Goal: Information Seeking & Learning: Learn about a topic

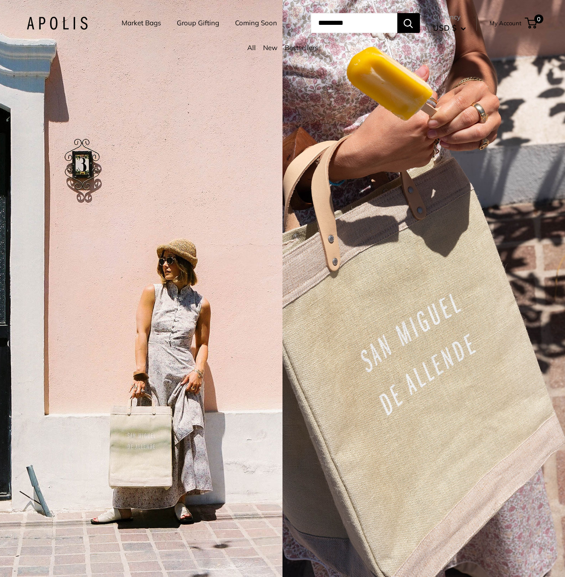
click at [194, 25] on link "Group Gifting" at bounding box center [198, 23] width 42 height 13
click at [149, 25] on link "Market Bags" at bounding box center [141, 23] width 39 height 13
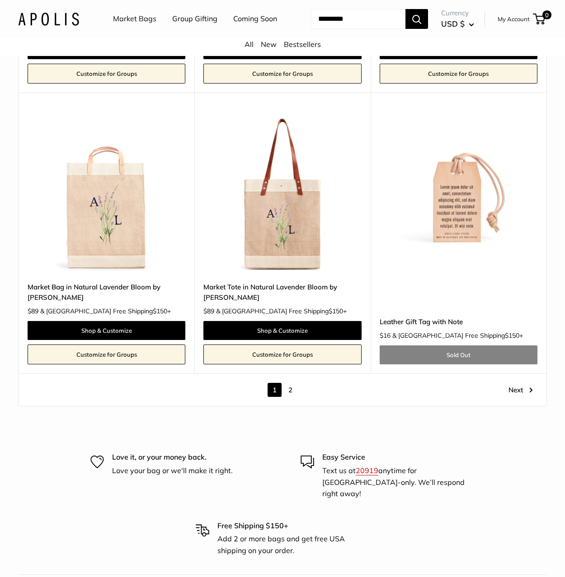
scroll to position [4493, 0]
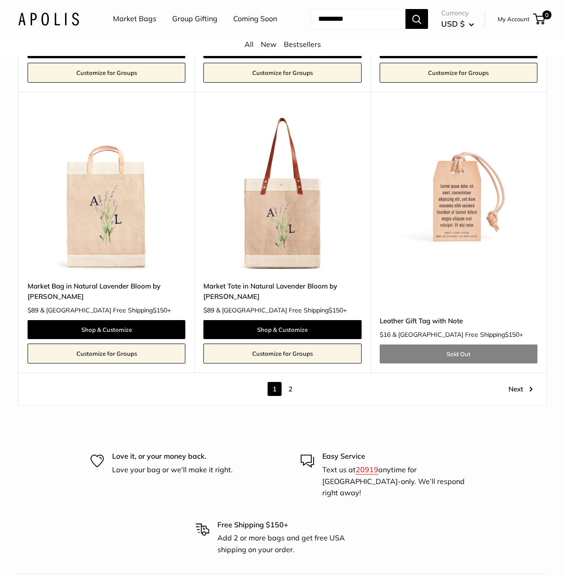
click at [288, 396] on link "2" at bounding box center [290, 389] width 14 height 14
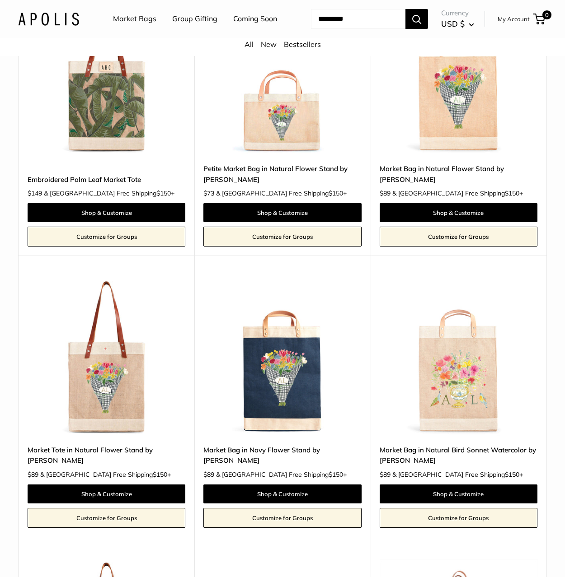
scroll to position [871, 0]
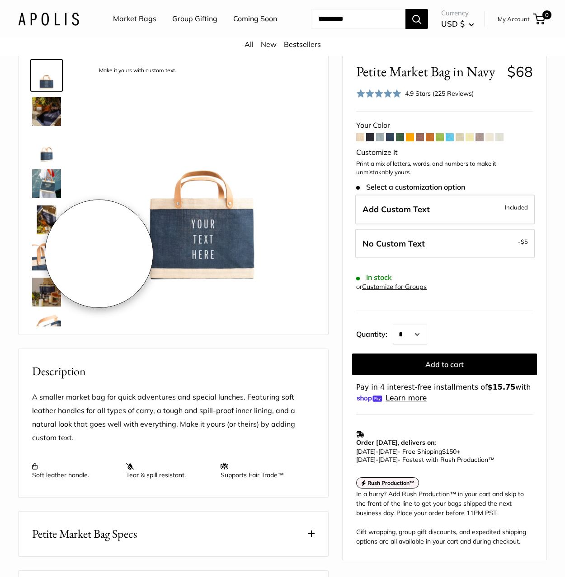
scroll to position [47, 0]
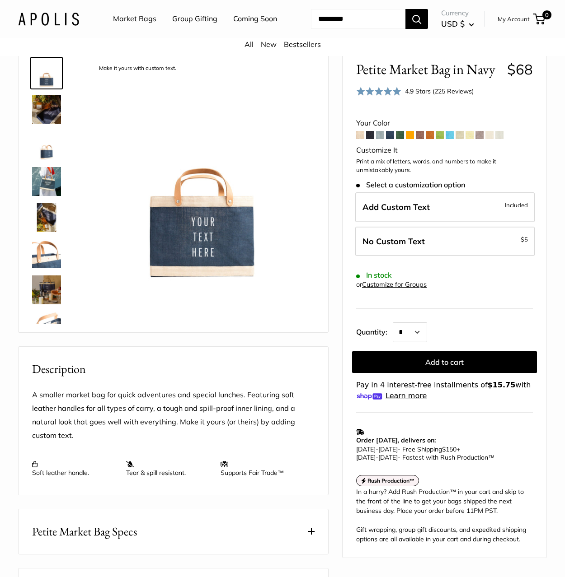
drag, startPoint x: 42, startPoint y: 185, endPoint x: 47, endPoint y: 209, distance: 24.5
click at [42, 185] on img at bounding box center [46, 181] width 29 height 29
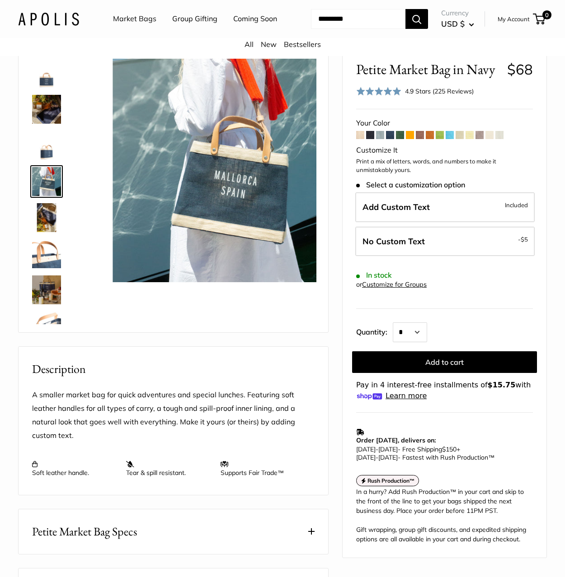
click at [49, 214] on img at bounding box center [46, 217] width 29 height 29
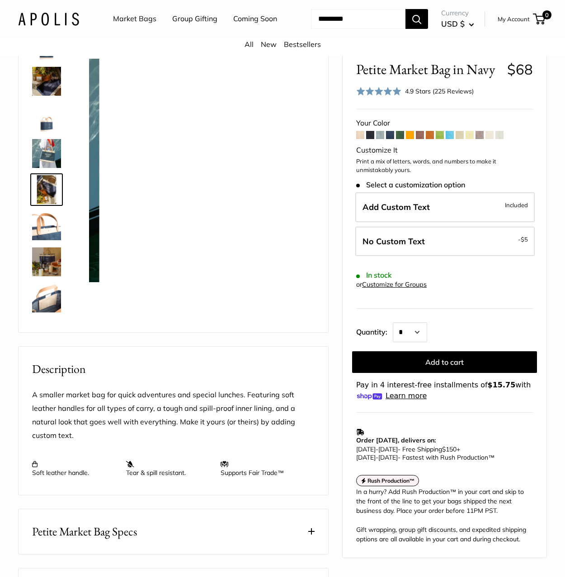
click at [48, 243] on div at bounding box center [49, 188] width 43 height 271
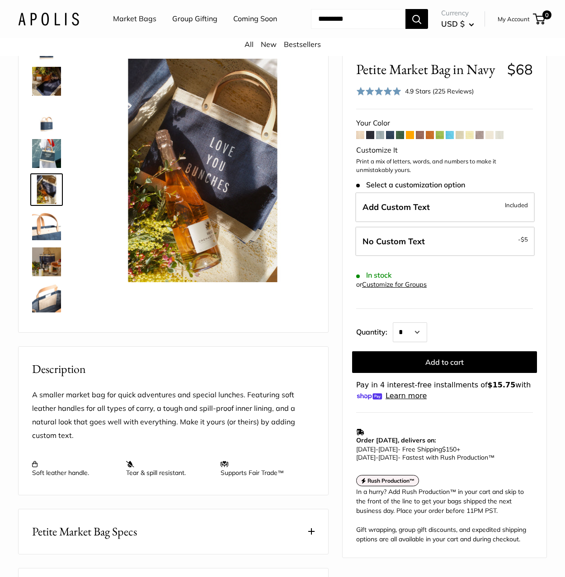
click at [56, 227] on img at bounding box center [46, 225] width 29 height 29
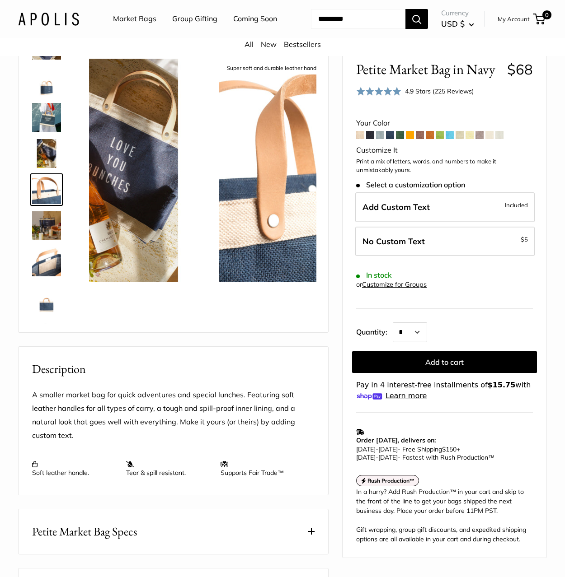
click at [55, 258] on img at bounding box center [46, 262] width 29 height 29
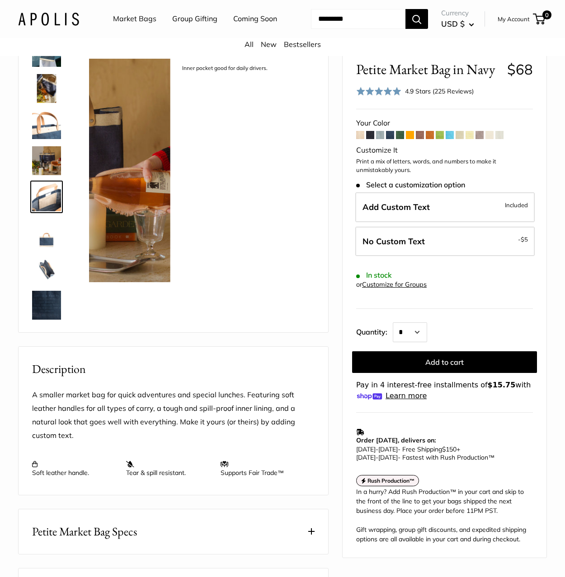
scroll to position [136, 0]
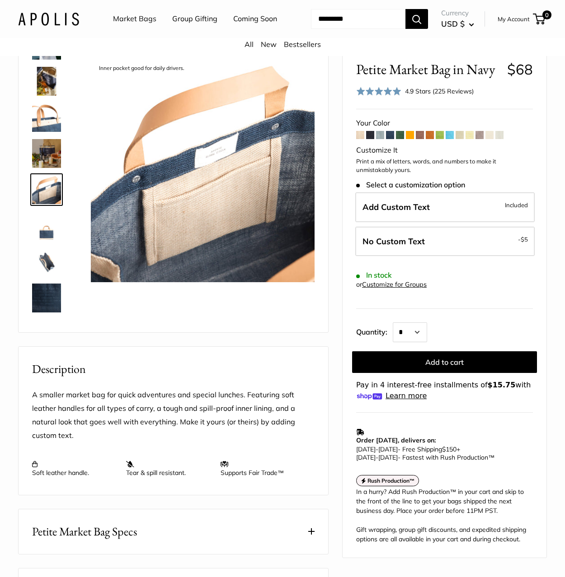
click at [50, 231] on img at bounding box center [46, 225] width 29 height 29
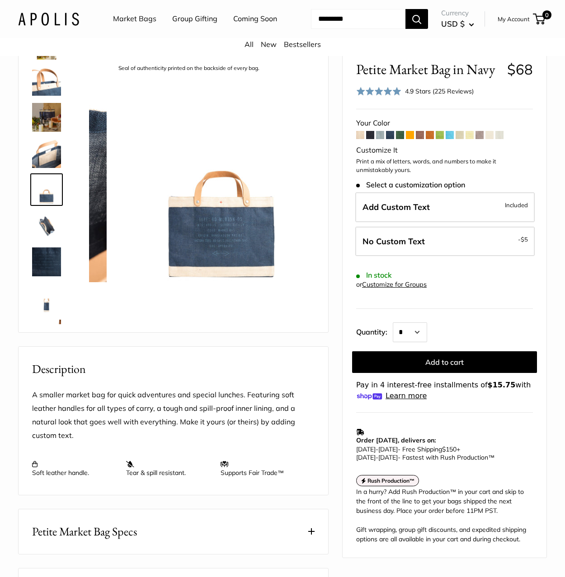
click at [45, 256] on img at bounding box center [46, 262] width 29 height 29
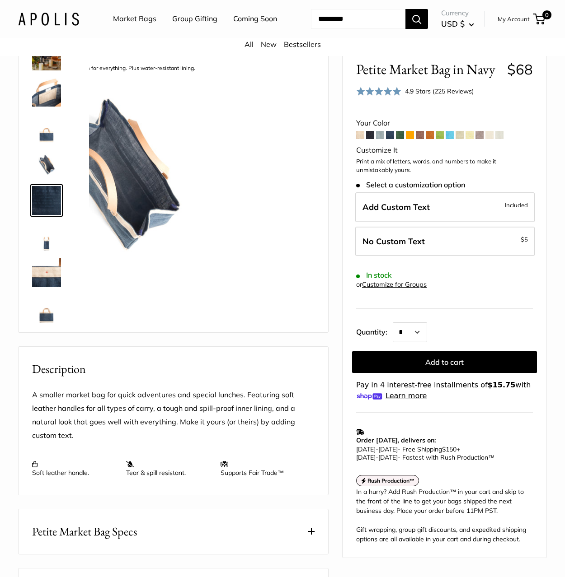
scroll to position [238, 0]
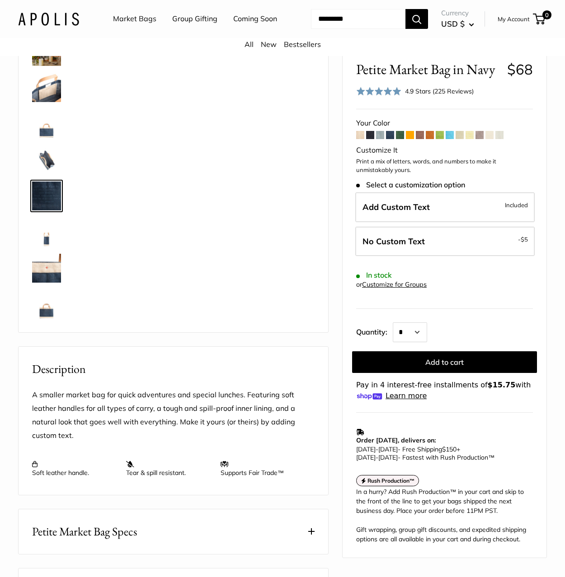
click at [44, 263] on img at bounding box center [46, 268] width 29 height 29
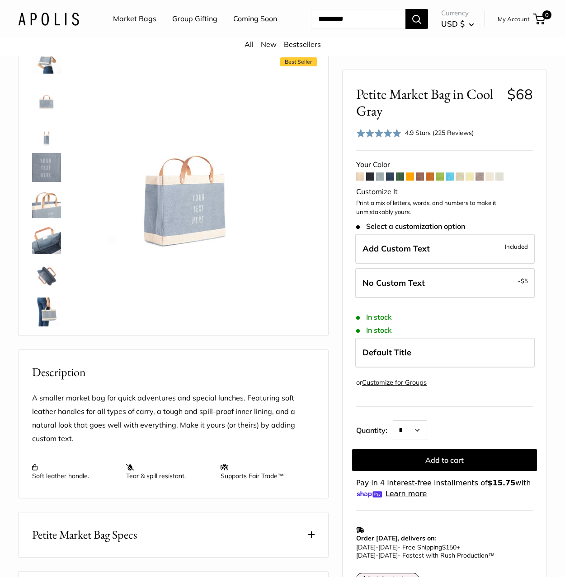
scroll to position [94, 0]
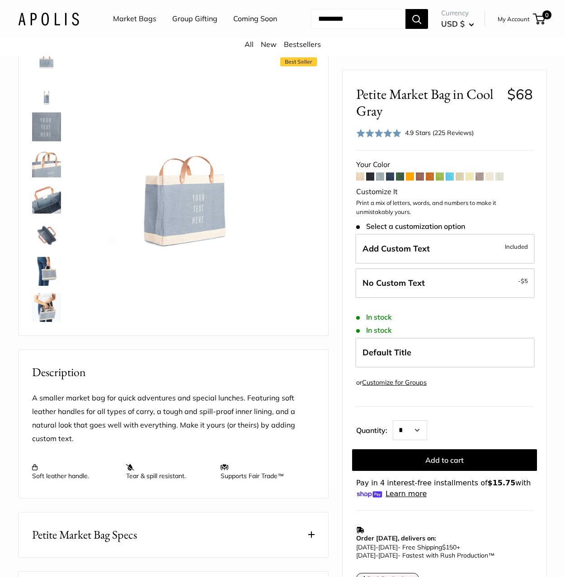
click at [370, 177] on span at bounding box center [370, 177] width 8 height 8
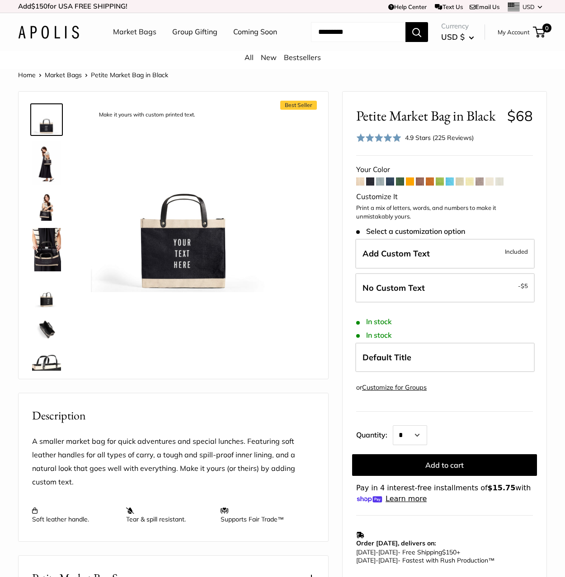
click at [390, 182] on span at bounding box center [390, 182] width 8 height 8
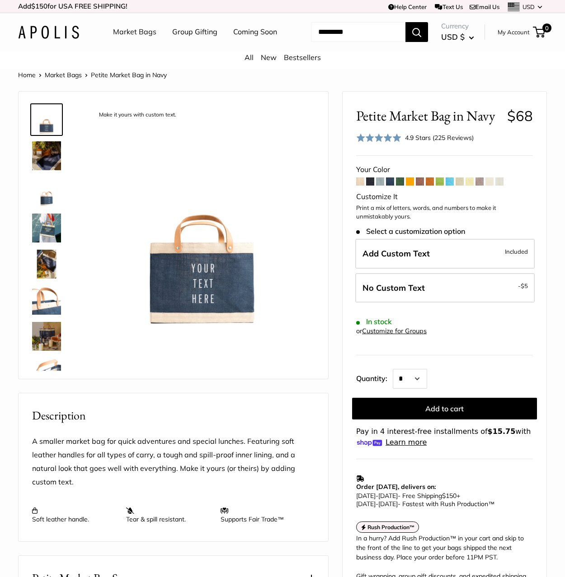
click at [398, 182] on span at bounding box center [400, 182] width 8 height 8
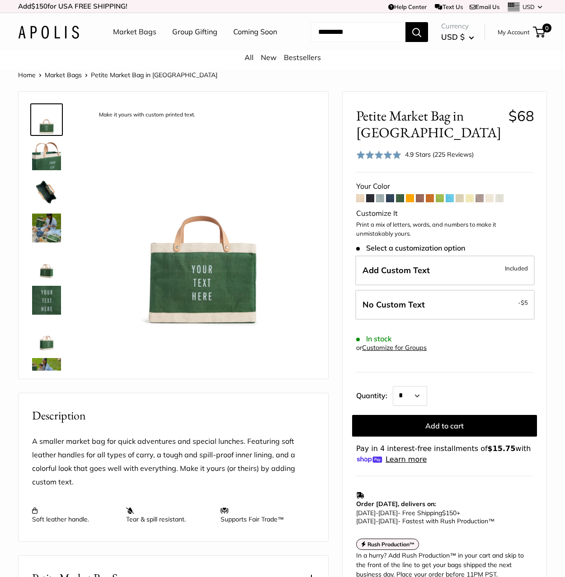
click at [48, 231] on img at bounding box center [46, 228] width 29 height 29
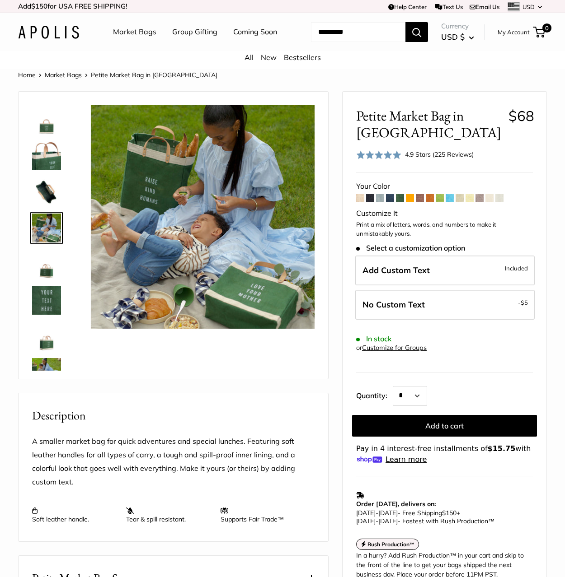
click at [411, 200] on span at bounding box center [410, 198] width 8 height 8
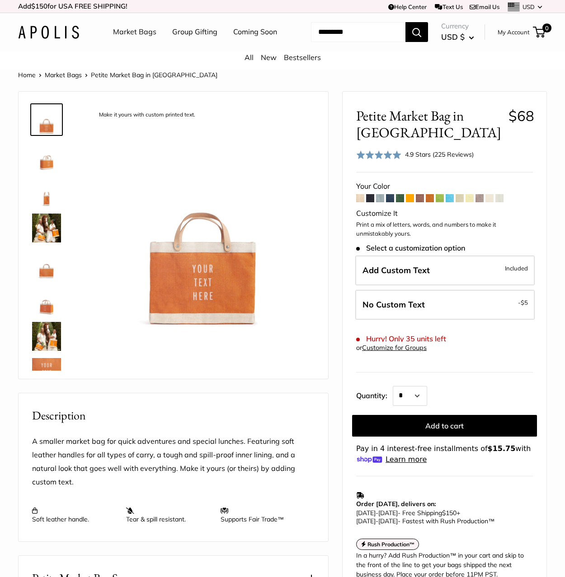
click at [419, 200] on span at bounding box center [420, 198] width 8 height 8
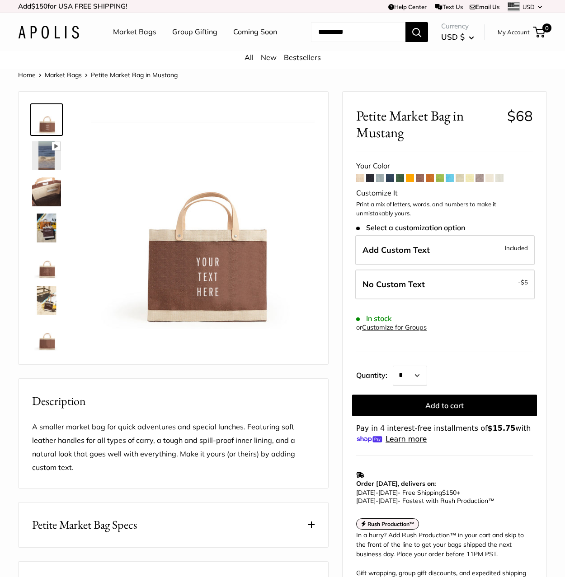
click at [50, 237] on img at bounding box center [46, 228] width 29 height 29
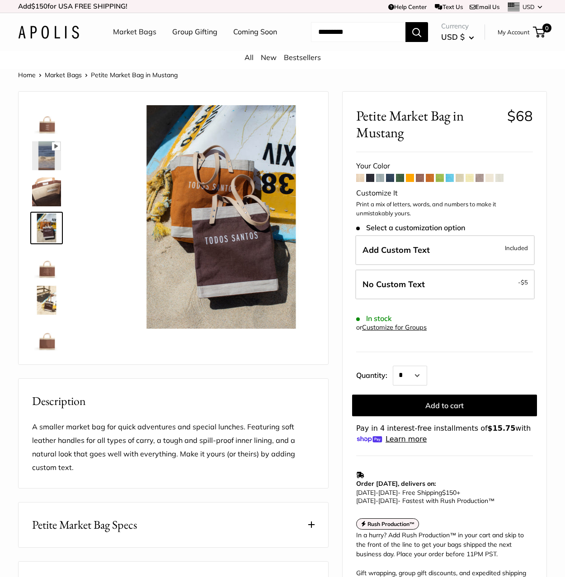
click at [50, 272] on img at bounding box center [46, 264] width 29 height 29
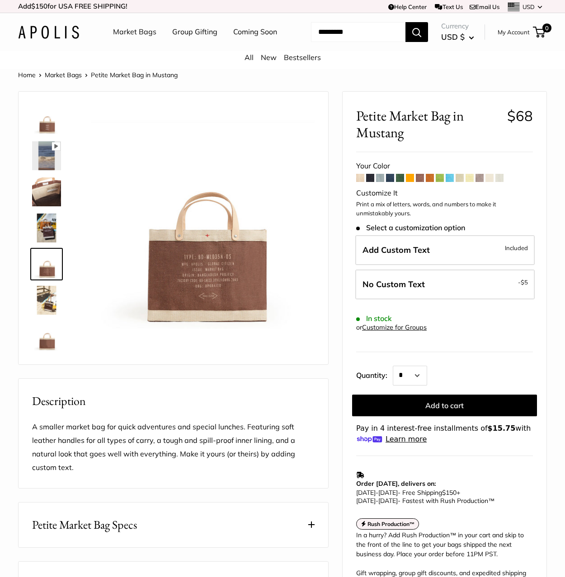
click at [45, 290] on img at bounding box center [46, 300] width 29 height 29
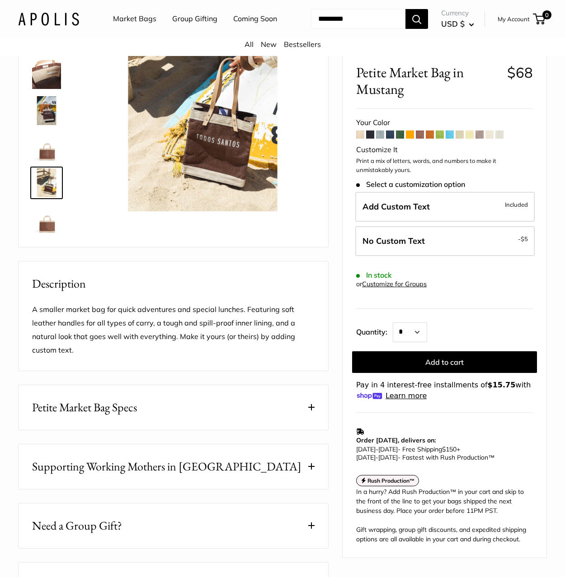
scroll to position [118, 0]
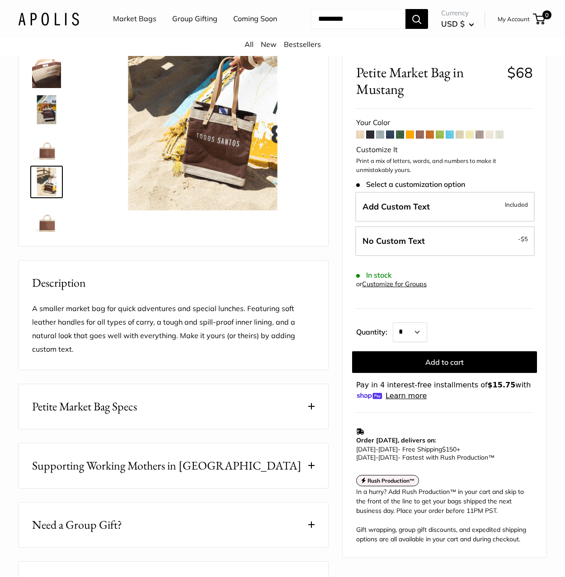
click at [426, 137] on span at bounding box center [429, 135] width 8 height 8
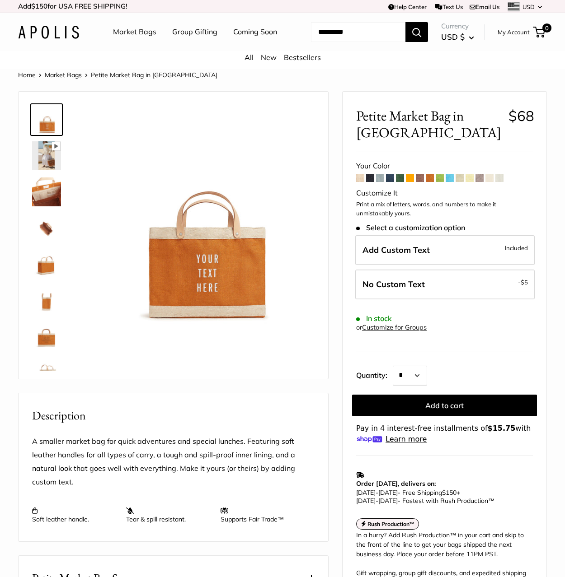
click at [453, 179] on span at bounding box center [449, 178] width 8 height 8
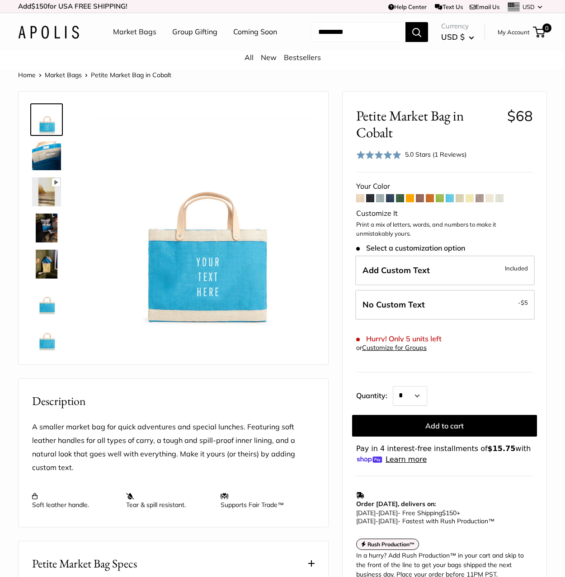
click at [459, 197] on span at bounding box center [459, 198] width 8 height 8
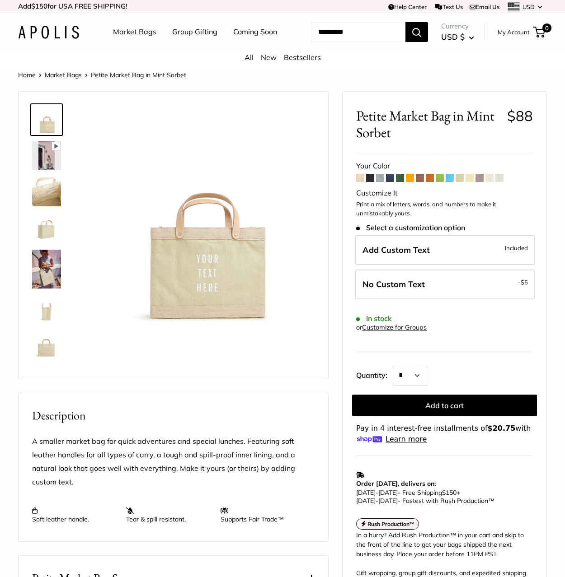
click at [469, 181] on span at bounding box center [469, 178] width 8 height 8
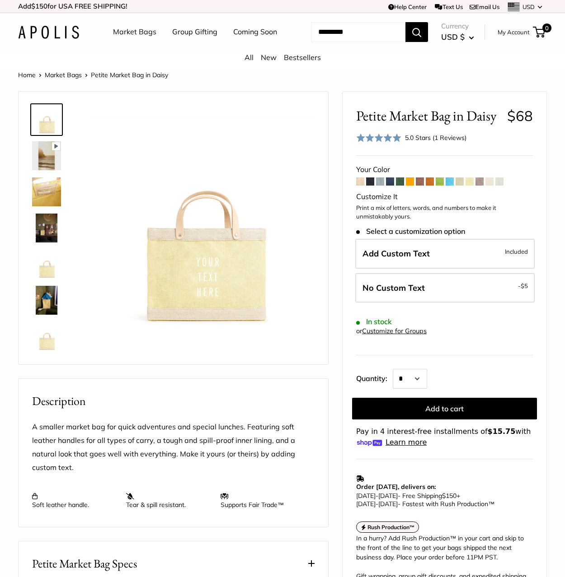
click at [479, 181] on span at bounding box center [479, 182] width 8 height 8
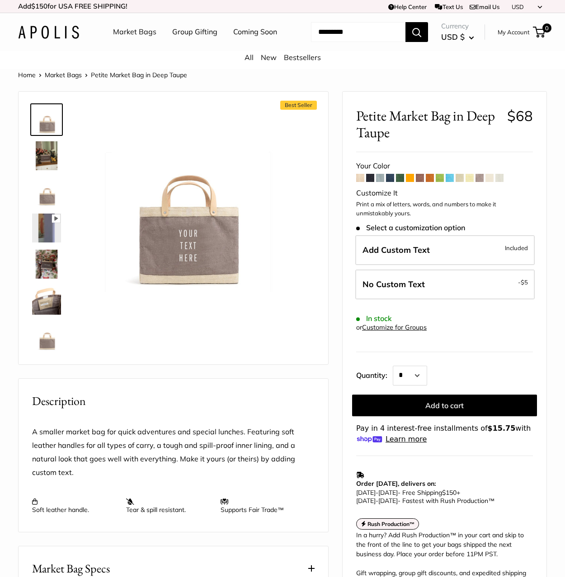
click at [491, 180] on span at bounding box center [489, 178] width 8 height 8
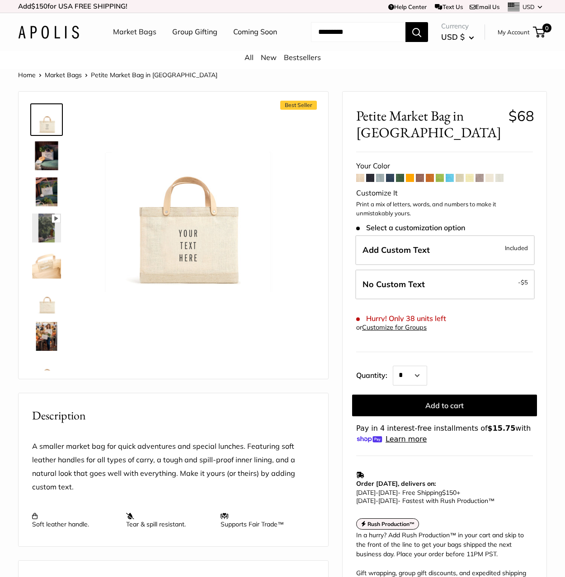
click at [504, 163] on form "Your Color" at bounding box center [444, 301] width 177 height 285
click at [503, 174] on span at bounding box center [499, 178] width 8 height 8
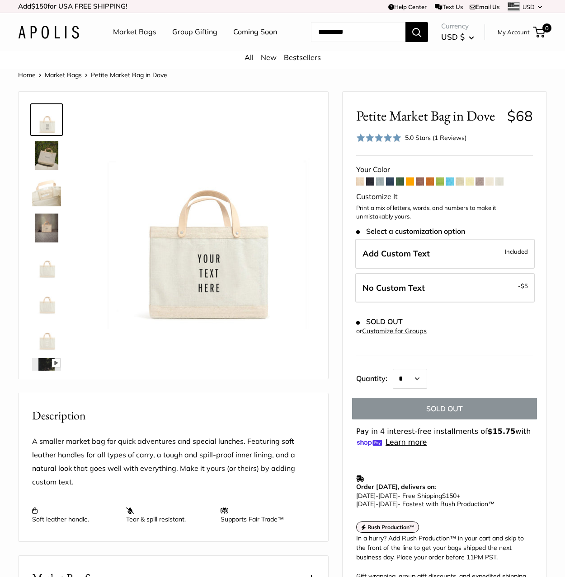
click at [486, 161] on div "Petite Market Bag in Dove $68 Rated 5.0 out of 5 5.0 Stars (1 Reviews) Click to…" at bounding box center [444, 348] width 204 height 513
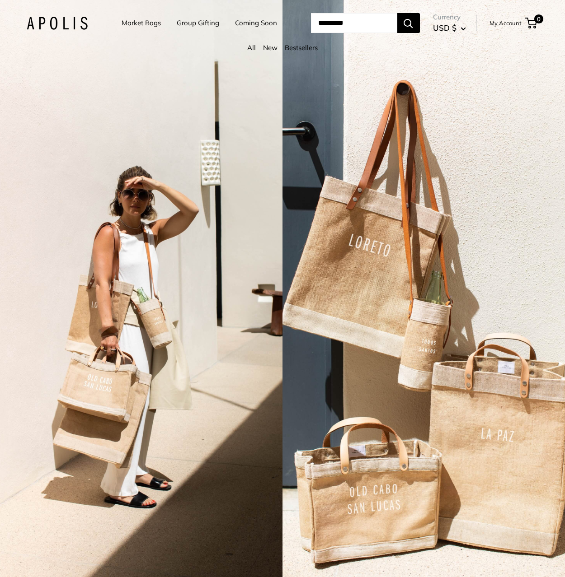
click at [255, 49] on div "All New Bestsellers" at bounding box center [283, 50] width 548 height 17
click at [125, 25] on link "Market Bags" at bounding box center [141, 23] width 39 height 13
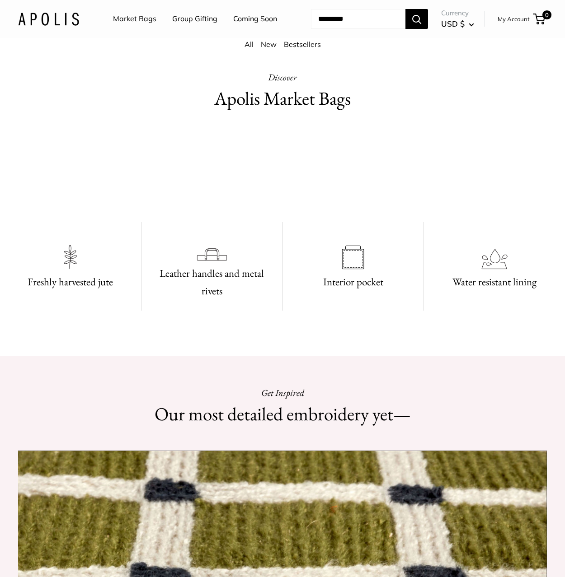
scroll to position [402, 0]
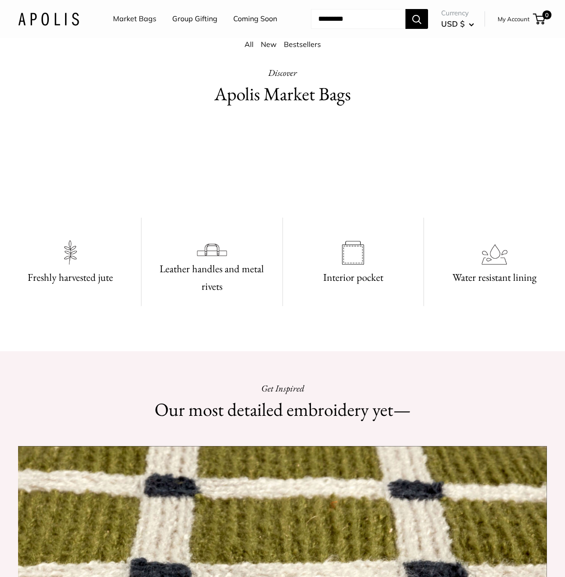
click at [311, 199] on video at bounding box center [283, 165] width 136 height 68
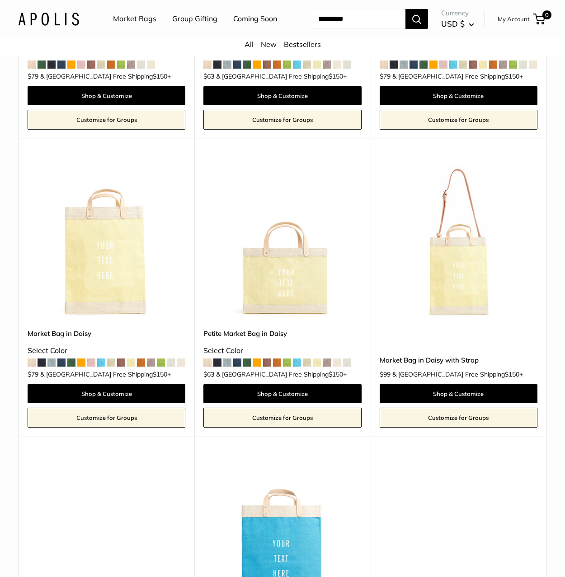
scroll to position [1847, 0]
